Goal: Task Accomplishment & Management: Use online tool/utility

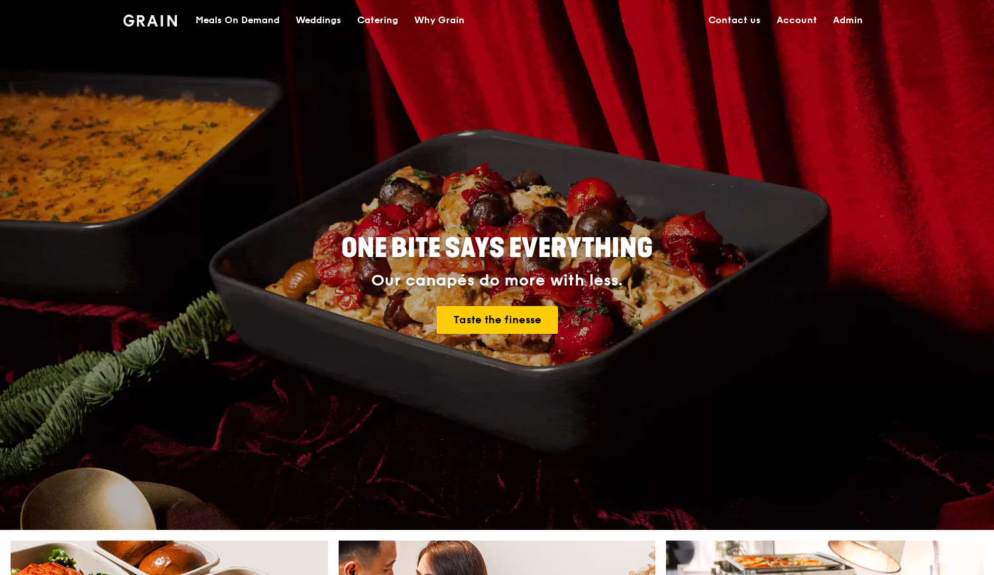
click at [835, 15] on link "Admin" at bounding box center [848, 21] width 46 height 40
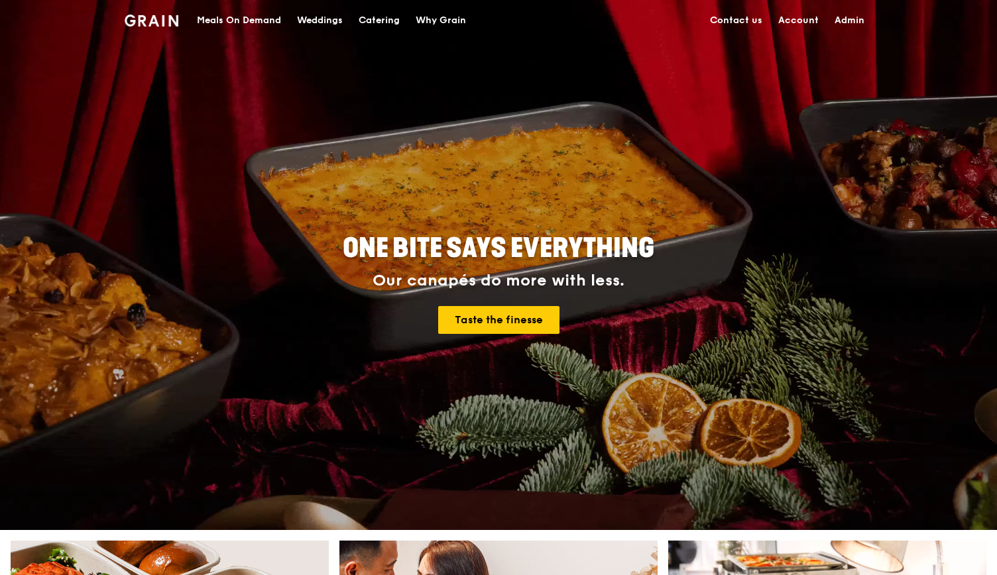
select select "100"
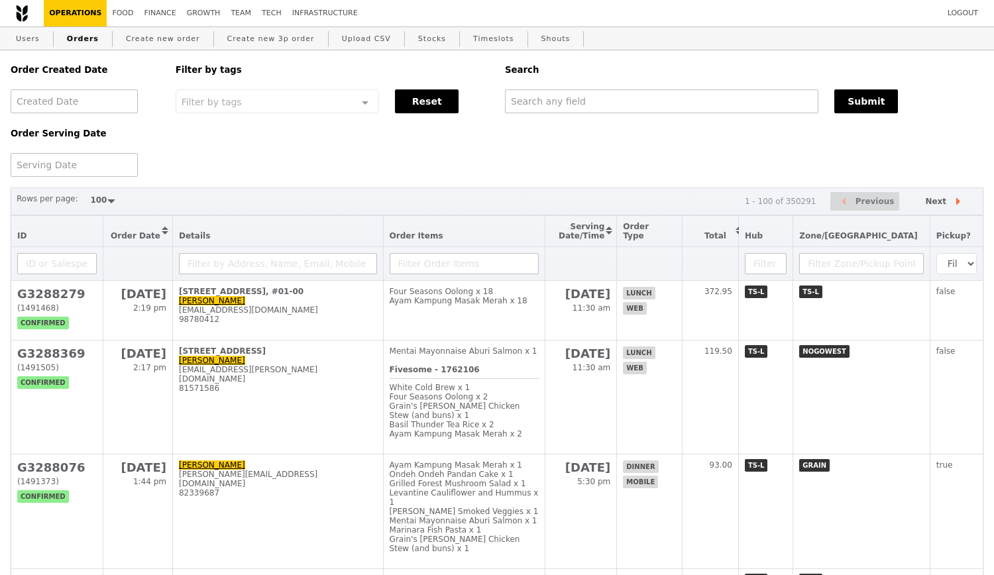
click at [80, 38] on link "Orders" at bounding box center [83, 39] width 42 height 24
click at [35, 46] on link "Users" at bounding box center [28, 39] width 34 height 24
select select "100"
click at [122, 37] on link "Create new order" at bounding box center [163, 39] width 85 height 24
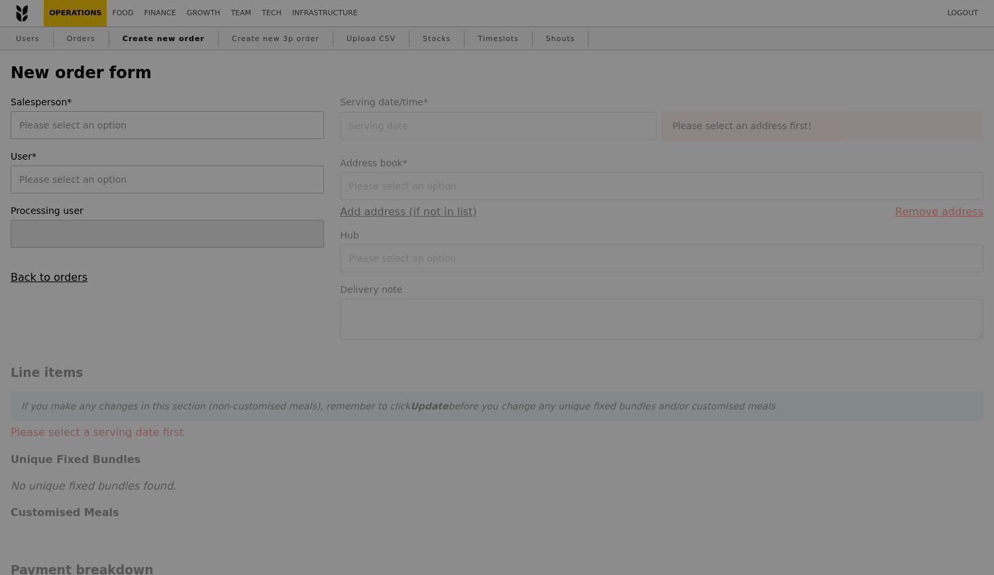
type input "Confirm"
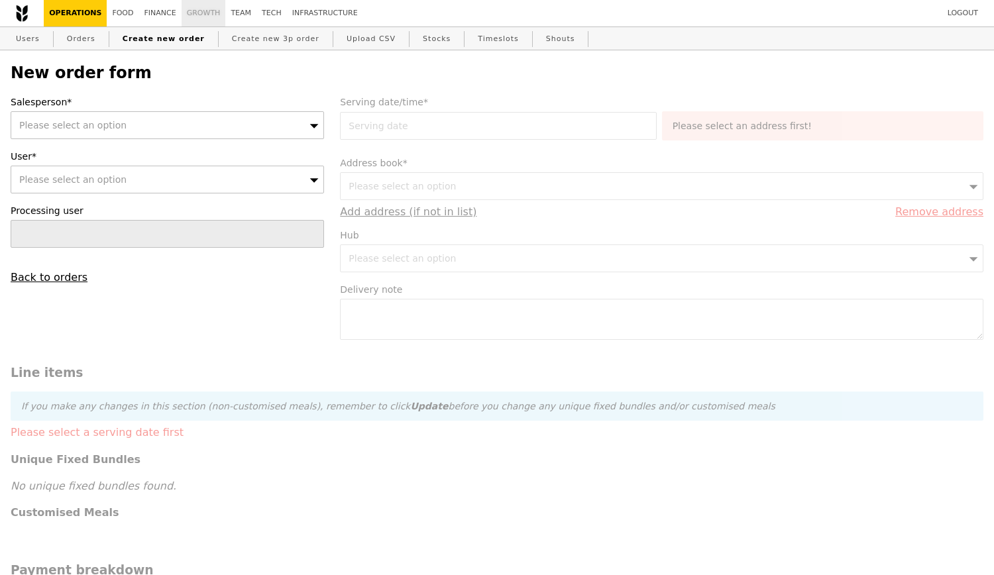
click at [190, 11] on link "Growth" at bounding box center [204, 13] width 44 height 27
